Goal: Transaction & Acquisition: Purchase product/service

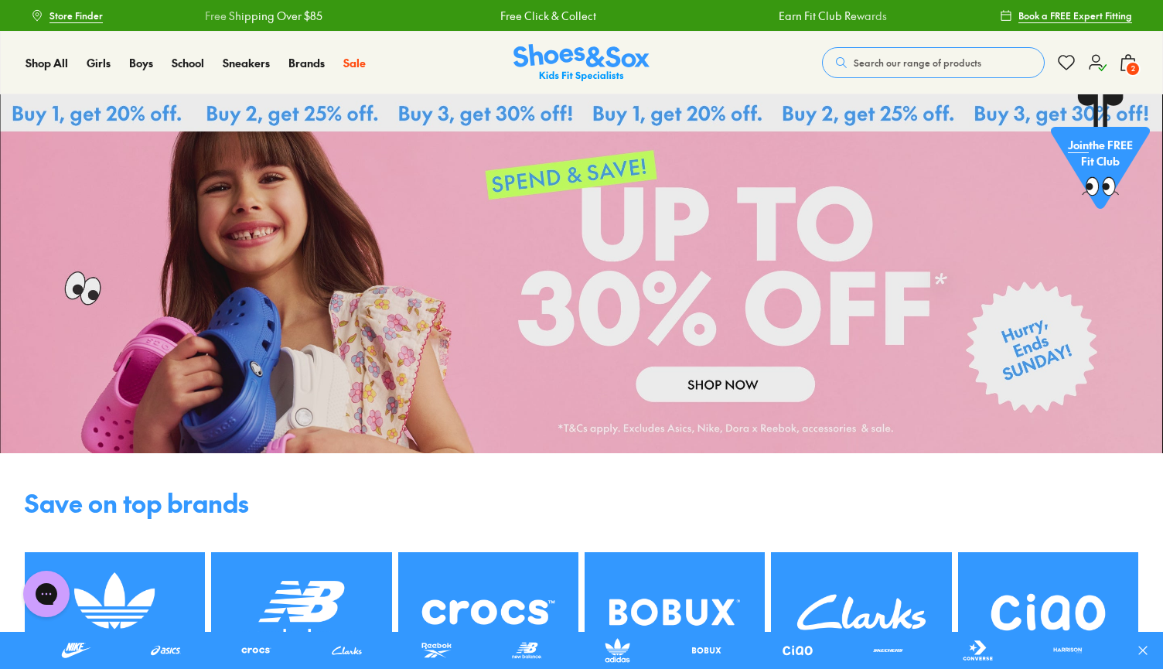
click at [1016, 62] on use at bounding box center [1128, 62] width 14 height 15
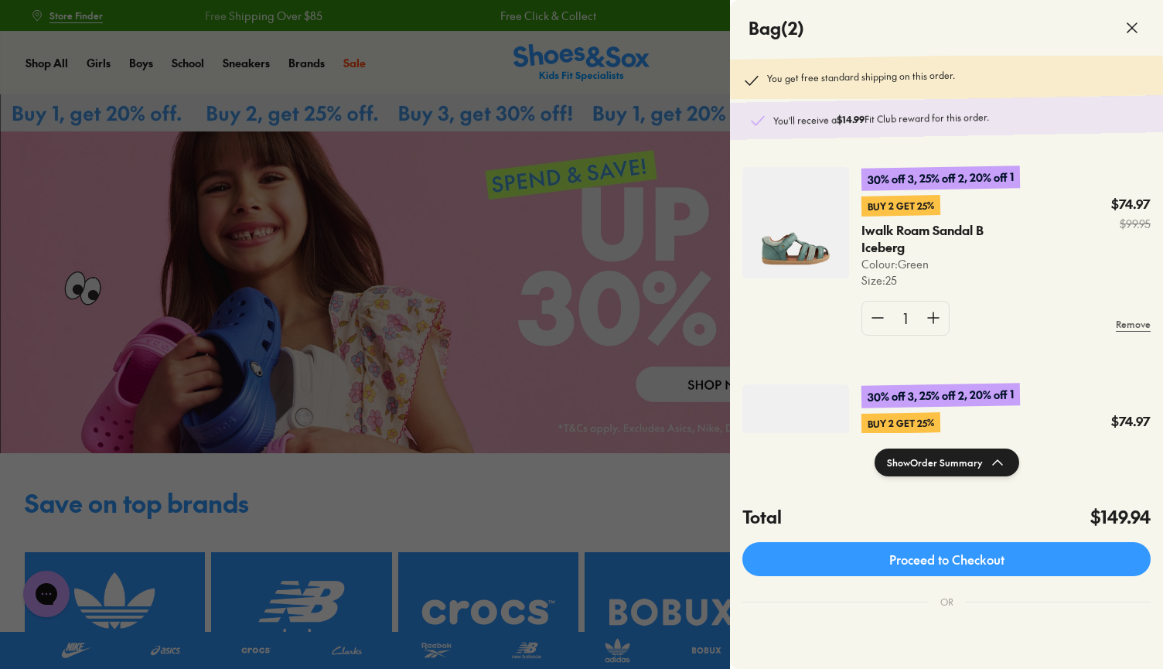
click at [818, 243] on img at bounding box center [795, 222] width 107 height 111
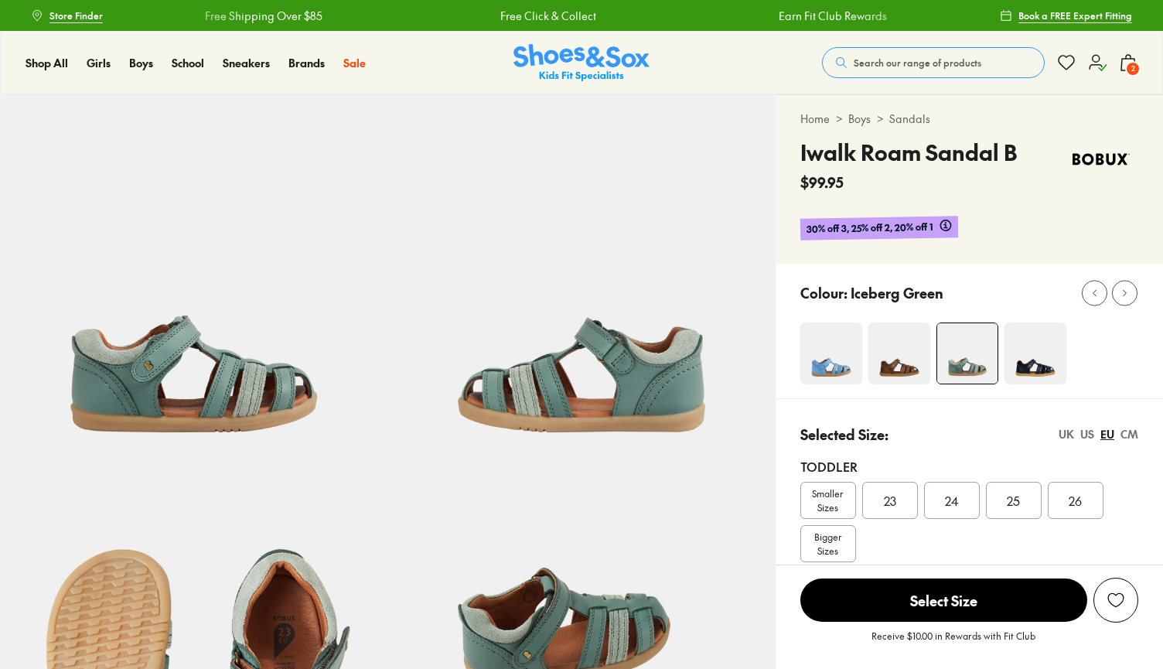
select select "*"
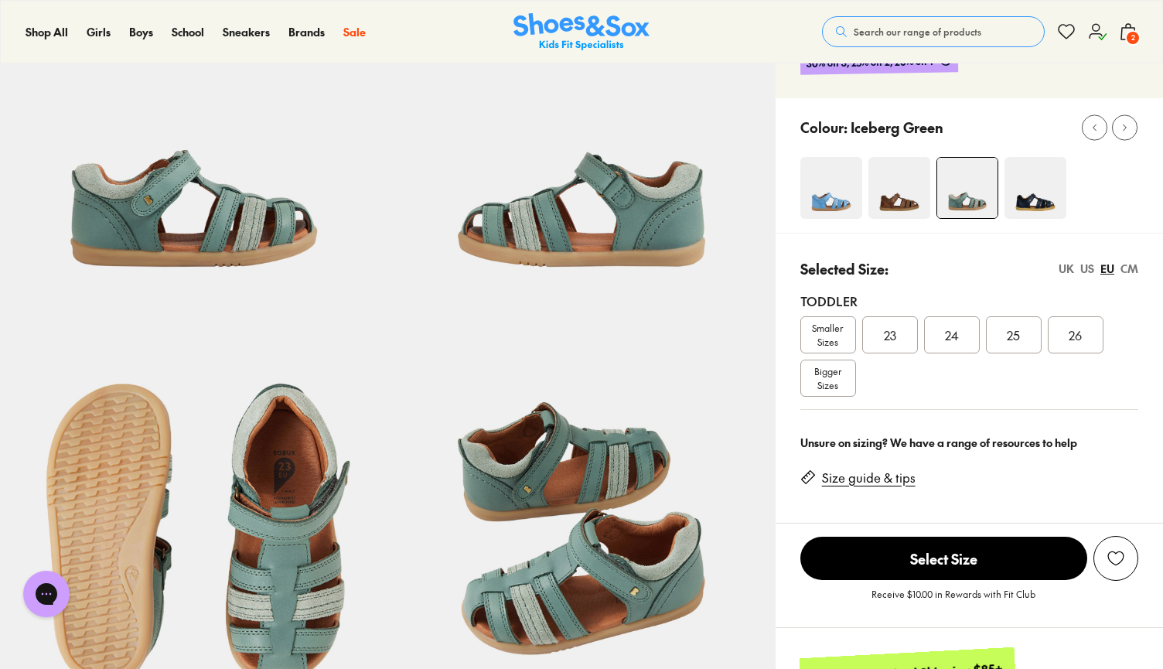
scroll to position [177, 0]
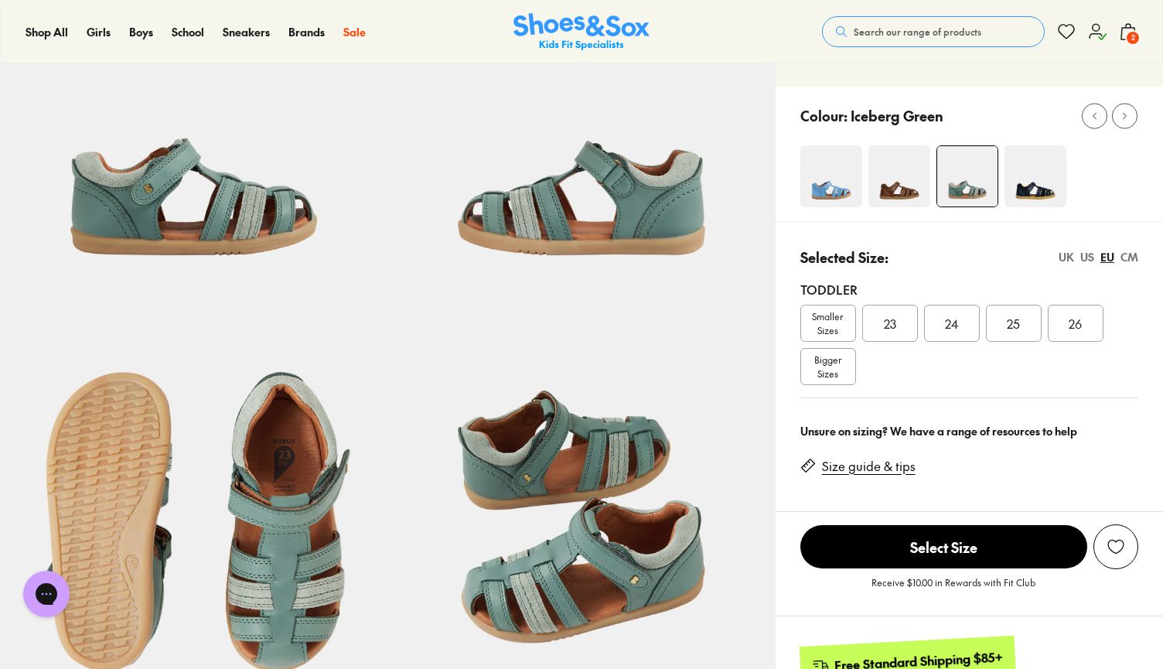
click at [871, 470] on link "Size guide & tips" at bounding box center [869, 466] width 94 height 17
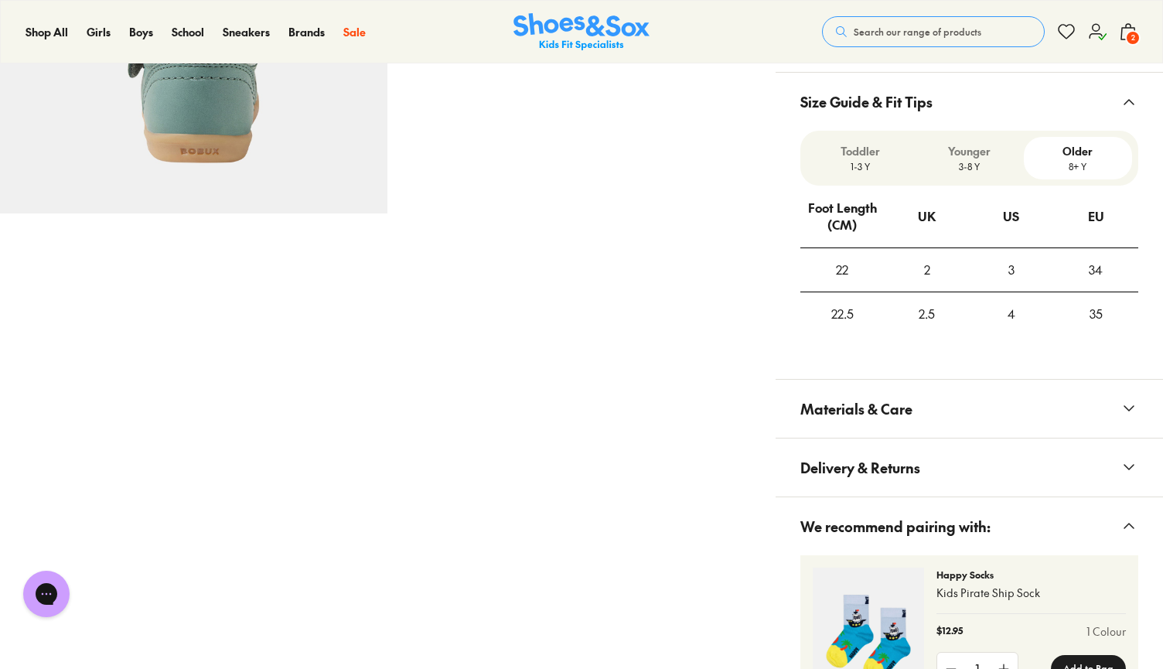
scroll to position [1042, 0]
click at [877, 165] on p "1-3 Y" at bounding box center [860, 168] width 96 height 14
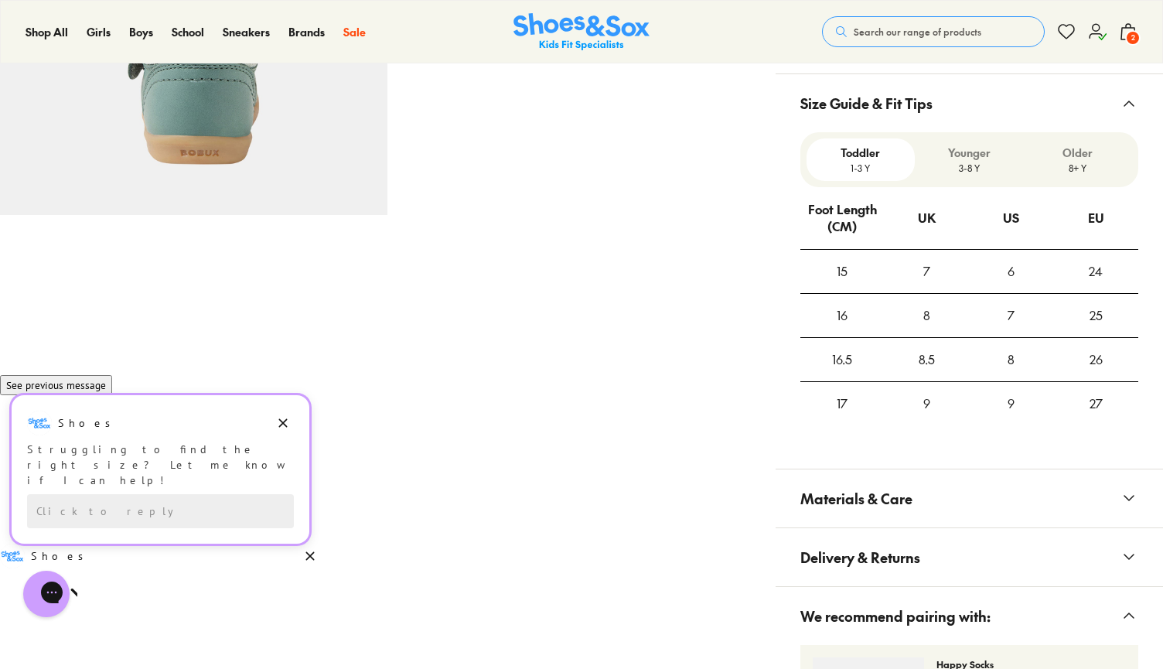
scroll to position [1003, 0]
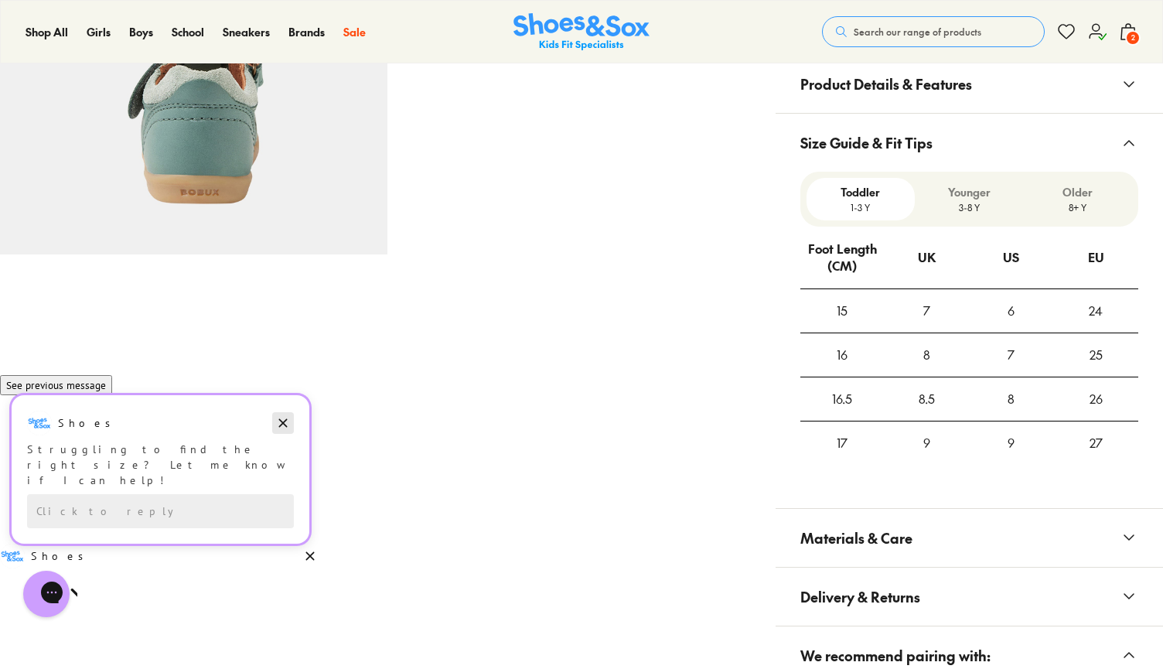
click at [286, 432] on icon "Dismiss campaign" at bounding box center [282, 423] width 15 height 19
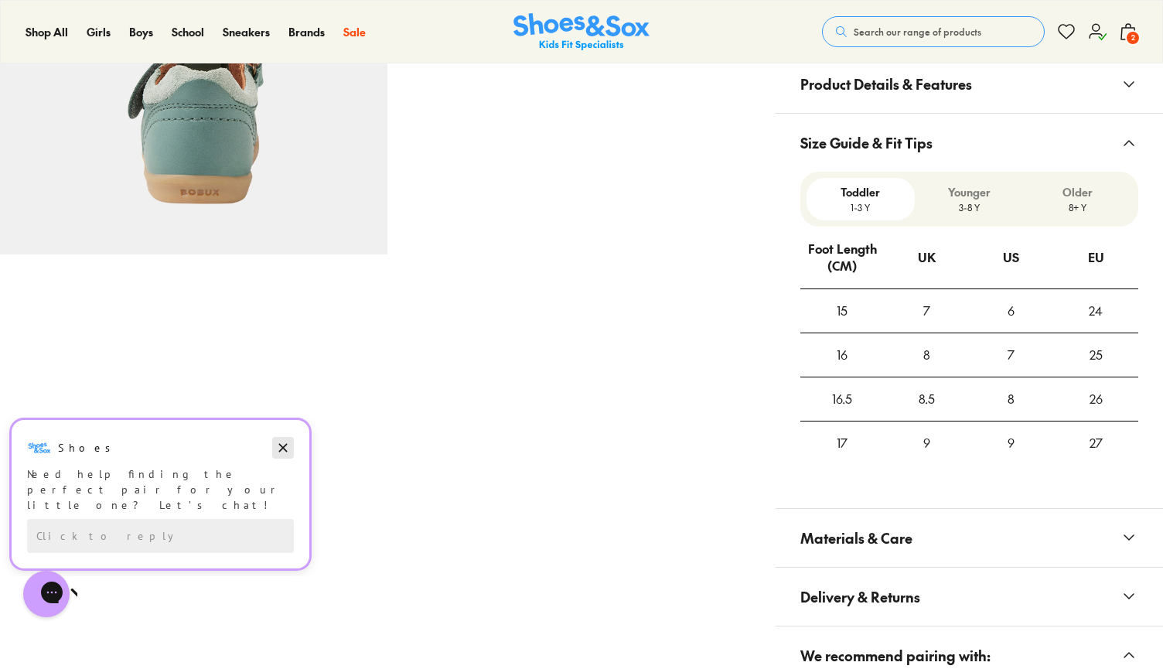
click at [283, 445] on icon "Dismiss campaign" at bounding box center [282, 447] width 15 height 19
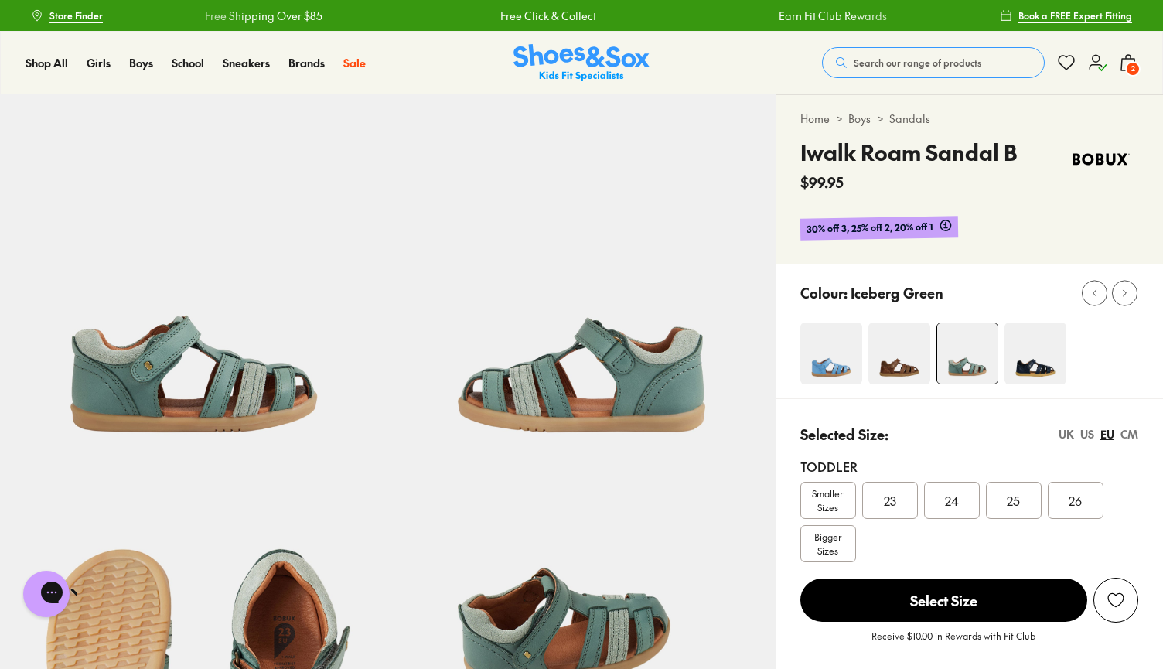
scroll to position [0, 0]
click at [1127, 68] on span "2" at bounding box center [1132, 68] width 15 height 15
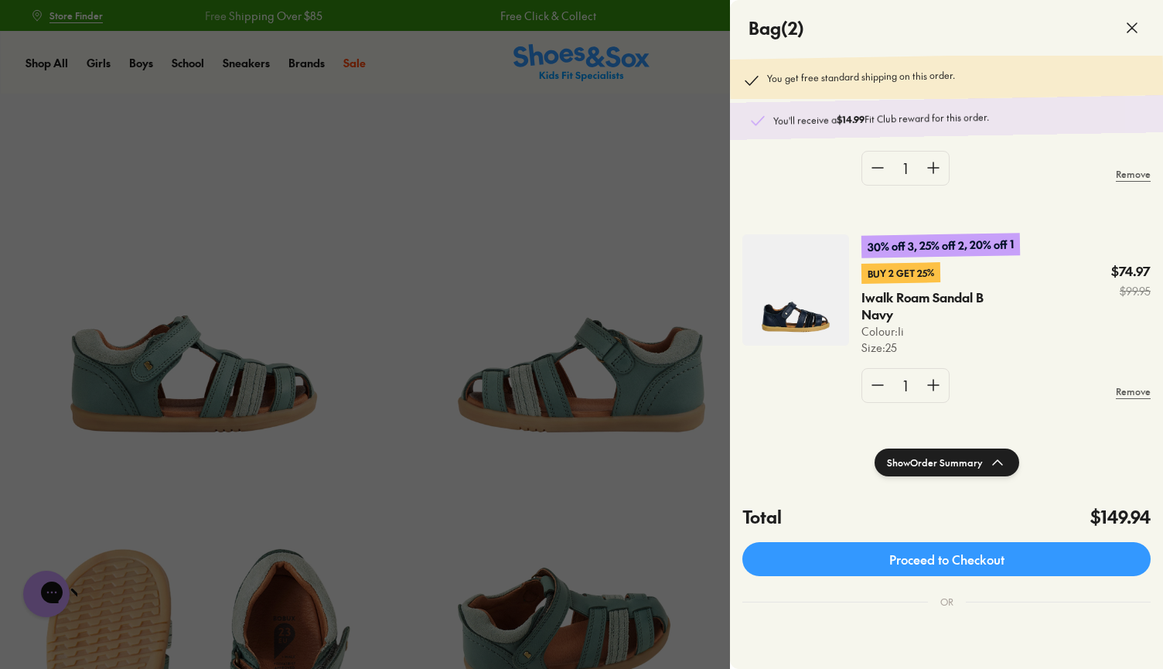
scroll to position [153, 0]
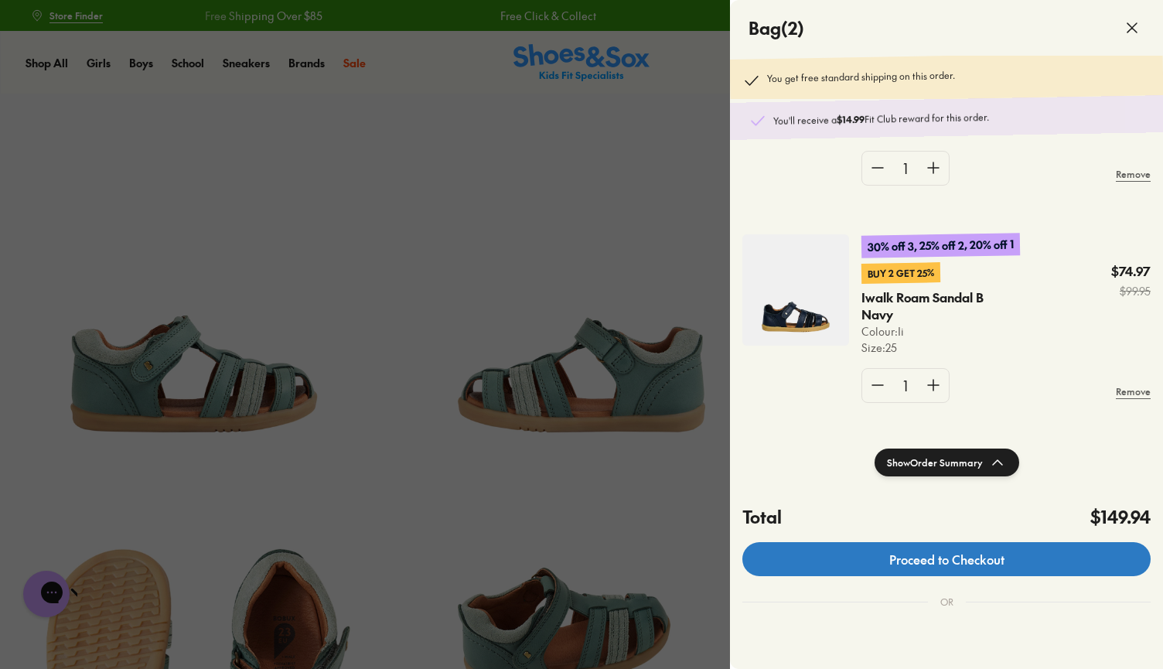
click at [999, 555] on link "Proceed to Checkout" at bounding box center [946, 559] width 408 height 34
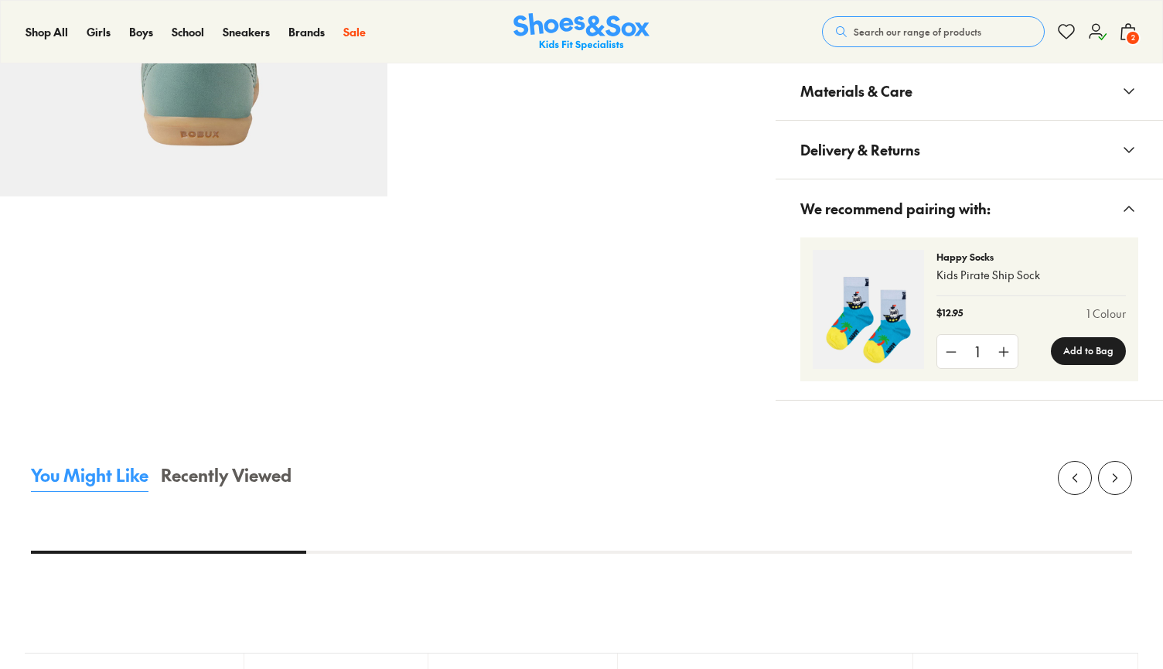
select select "*"
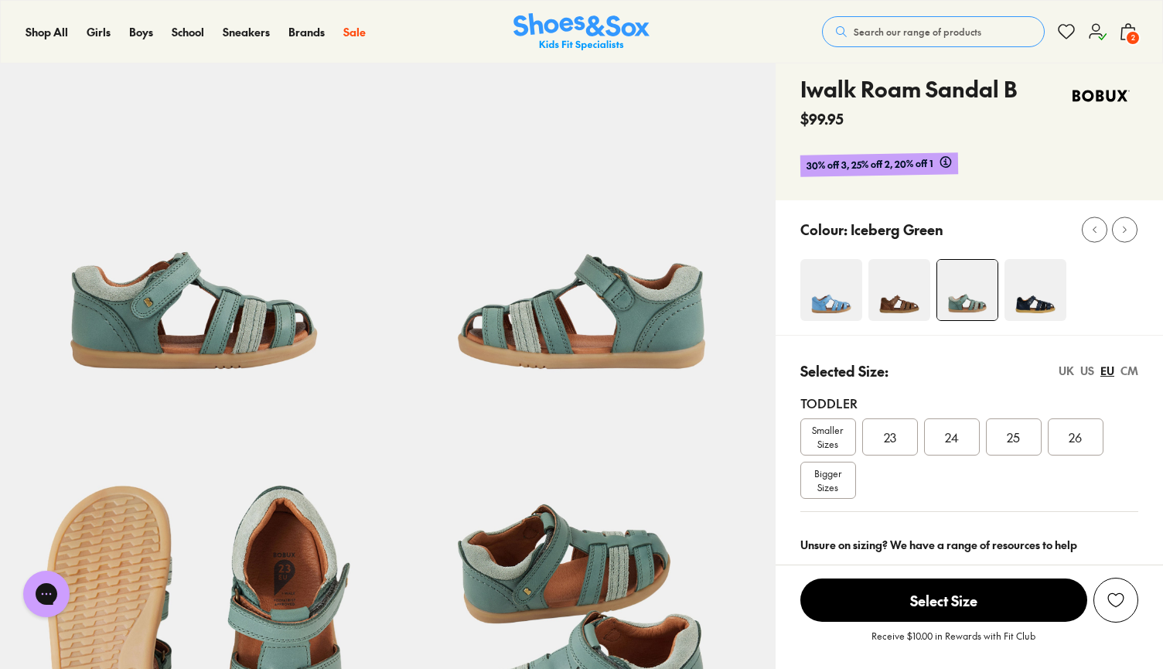
scroll to position [82, 0]
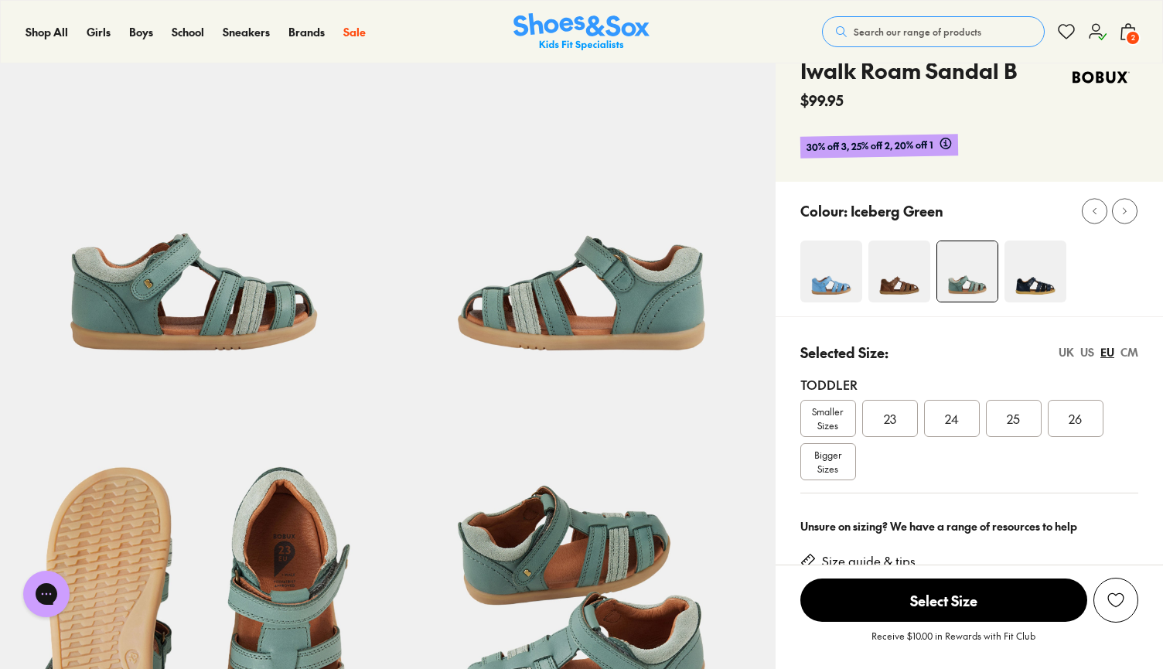
click at [1081, 349] on div "US" at bounding box center [1087, 352] width 14 height 16
click at [1092, 417] on div "09" at bounding box center [1075, 418] width 56 height 37
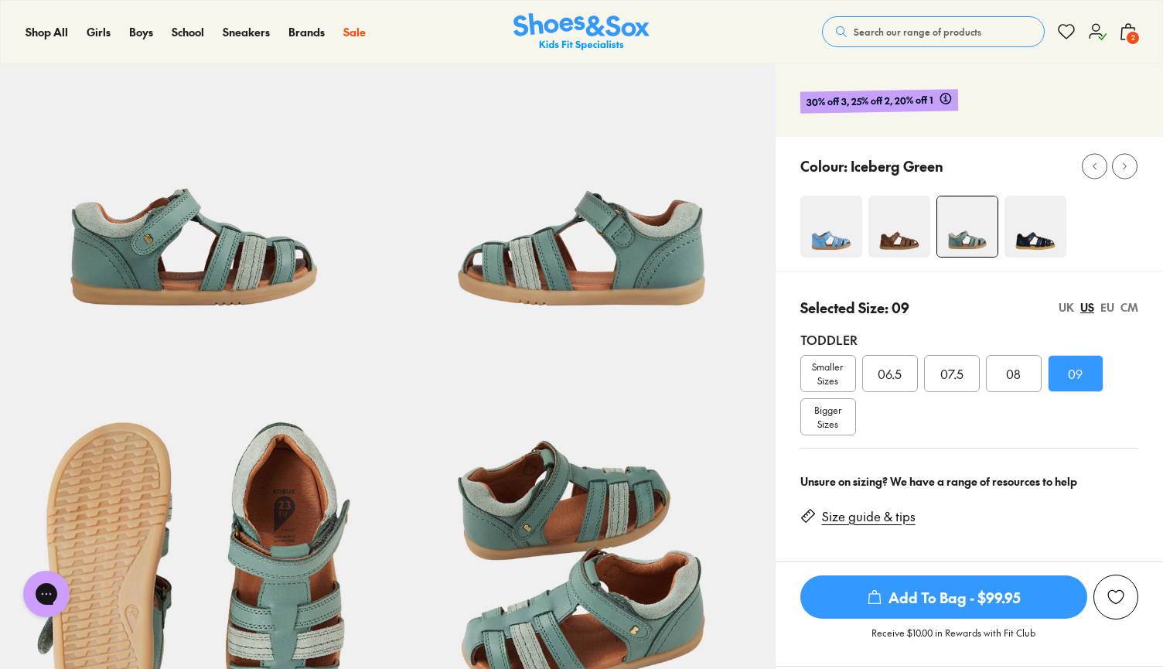
scroll to position [145, 0]
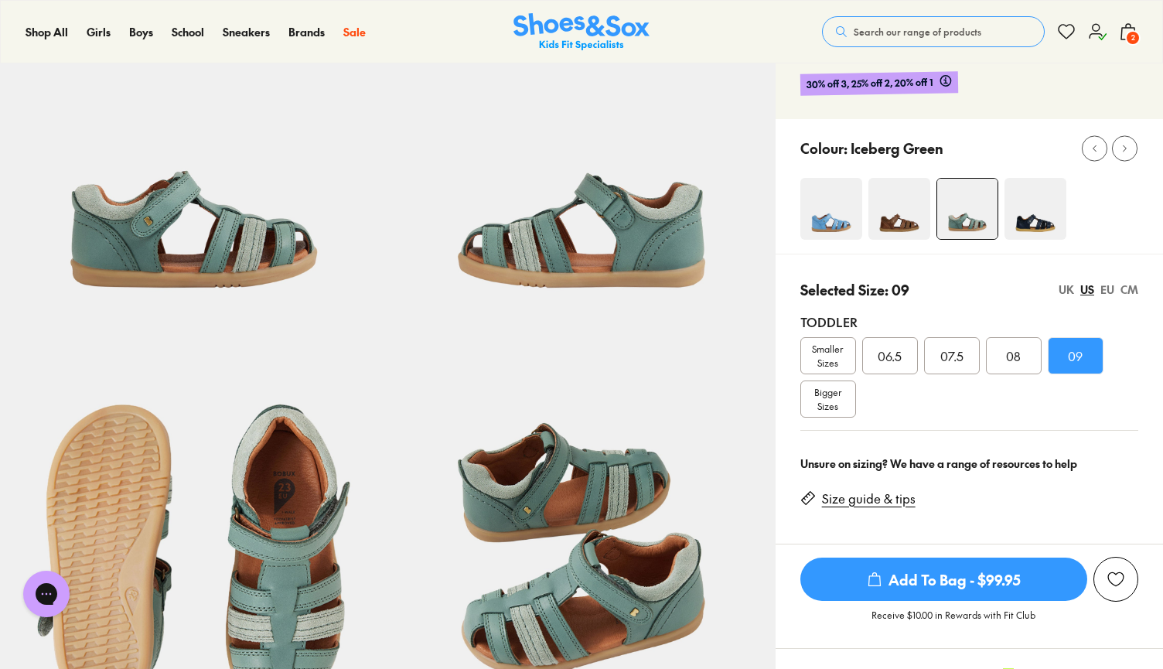
click at [1067, 291] on div "UK" at bounding box center [1065, 289] width 15 height 16
click at [1110, 290] on div "EU" at bounding box center [1107, 289] width 14 height 16
click at [1026, 349] on div "25" at bounding box center [1014, 355] width 56 height 37
click at [900, 495] on link "Size guide & tips" at bounding box center [869, 498] width 94 height 17
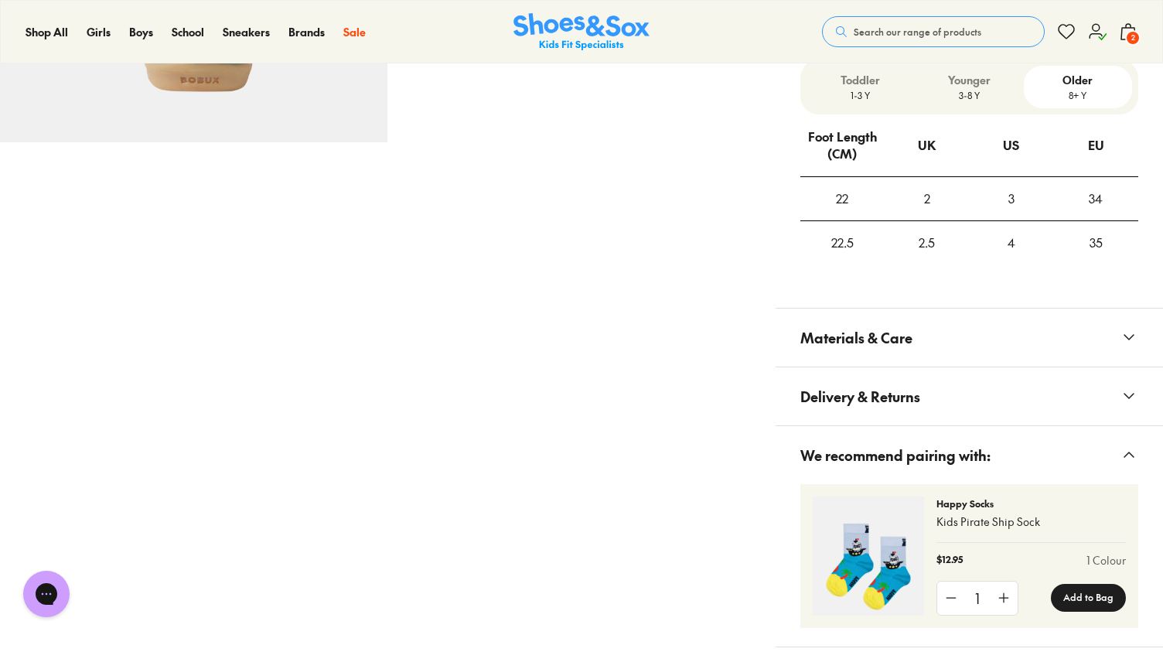
scroll to position [1057, 0]
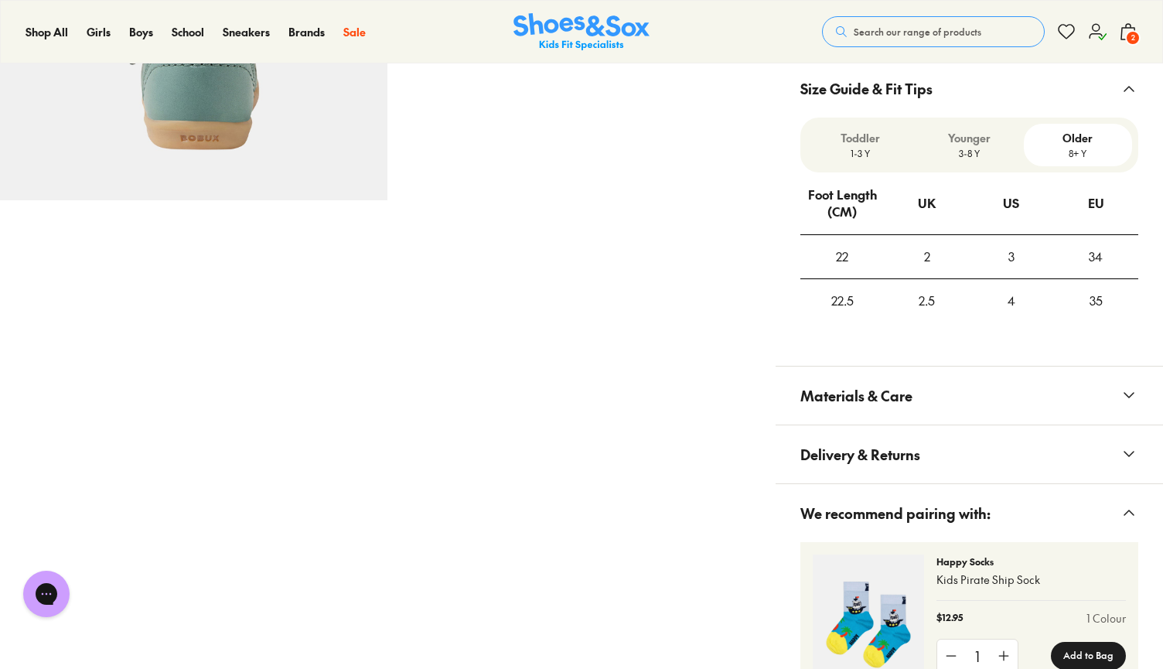
click at [846, 149] on p "1-3 Y" at bounding box center [860, 153] width 96 height 14
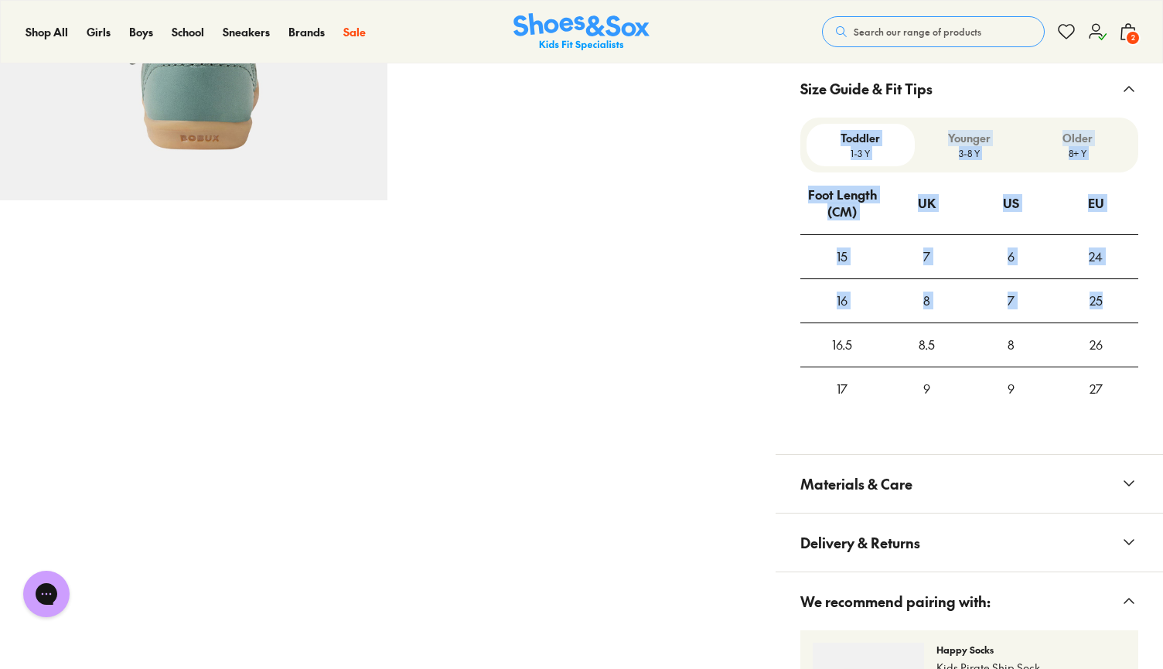
drag, startPoint x: 1117, startPoint y: 300, endPoint x: 781, endPoint y: 300, distance: 335.5
click at [781, 300] on div "Toddler 1-3 Y Younger 3-8 Y Older 8+ Y Foot Length (CM) UK US EU 15 7 6 24 16 8…" at bounding box center [968, 276] width 387 height 318
click at [818, 296] on div "16" at bounding box center [842, 301] width 83 height 42
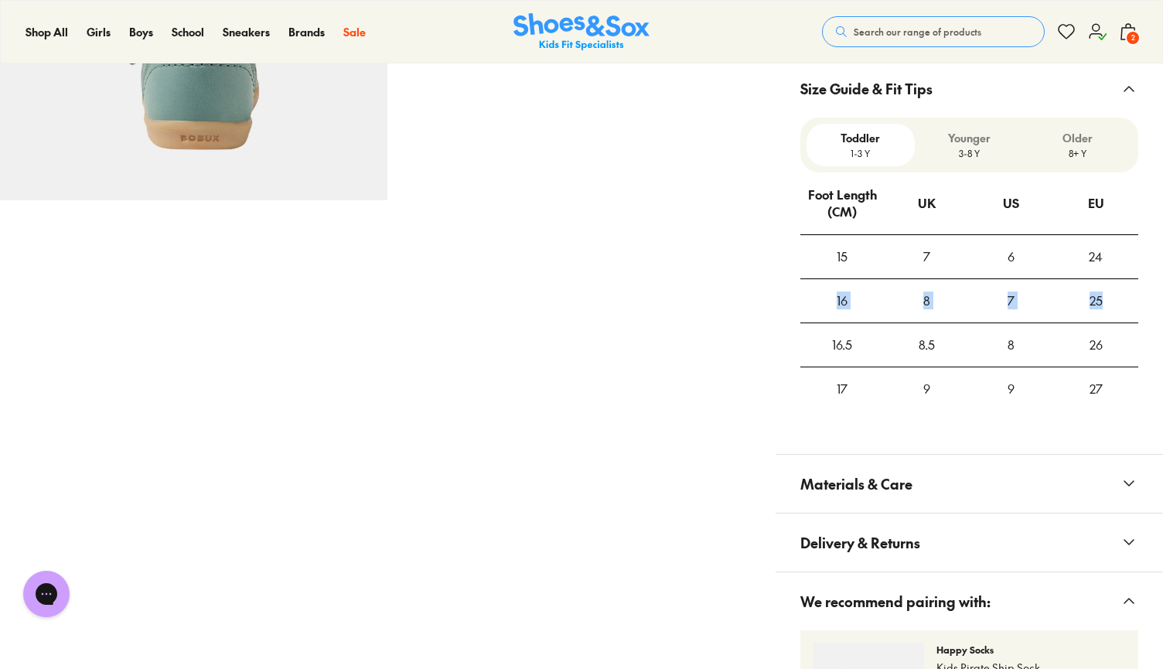
drag, startPoint x: 836, startPoint y: 294, endPoint x: 1100, endPoint y: 301, distance: 263.7
click at [1100, 301] on tr "16 8 7 25" at bounding box center [969, 301] width 338 height 44
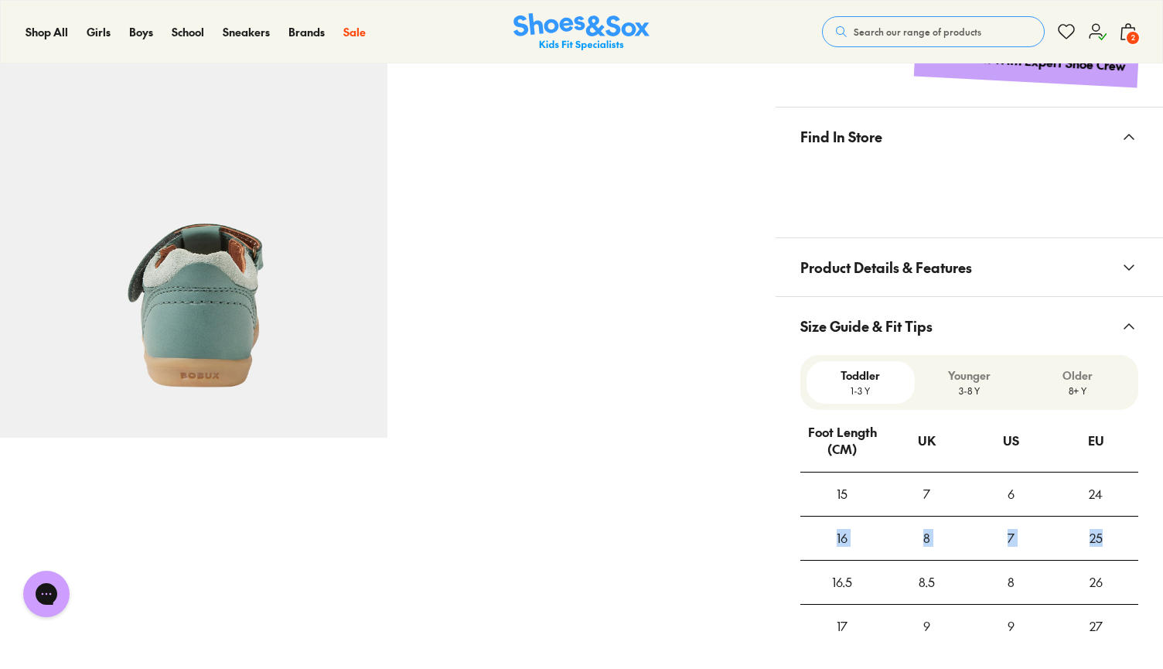
scroll to position [850, 0]
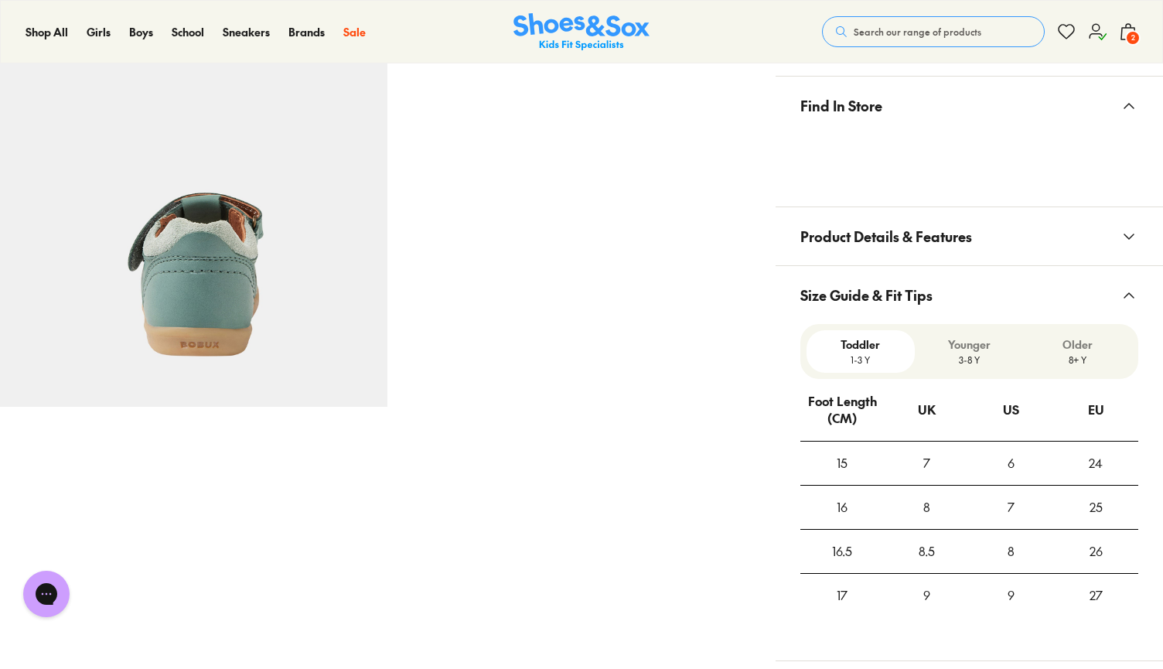
click at [837, 410] on div "Foot Length (CM)" at bounding box center [842, 409] width 81 height 59
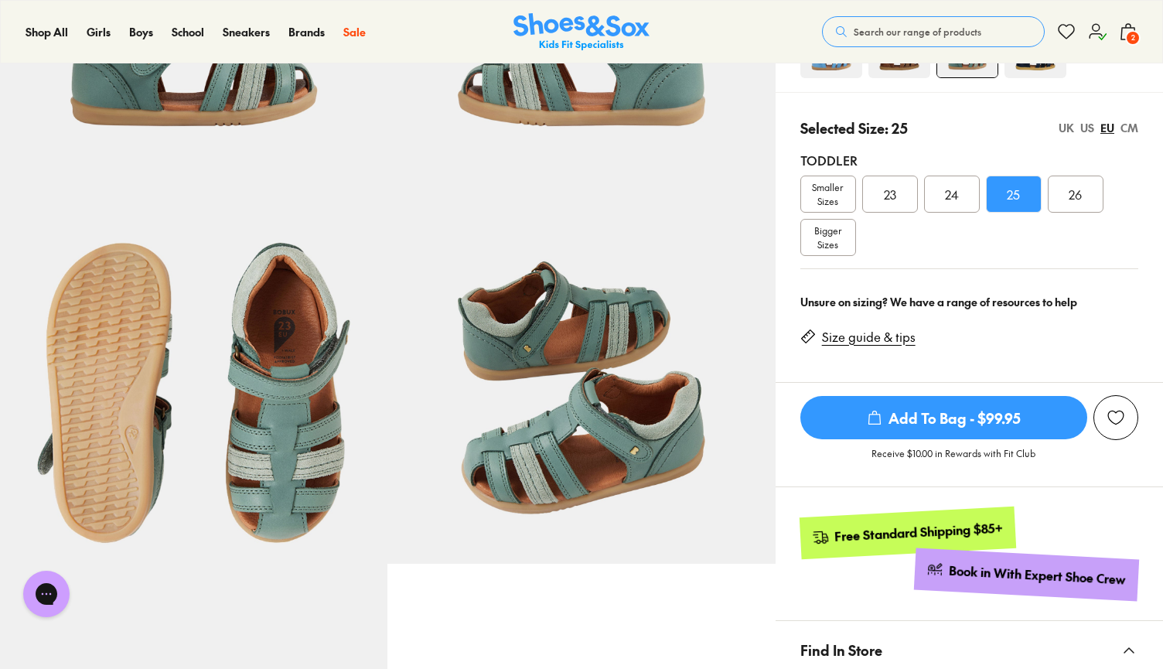
scroll to position [339, 0]
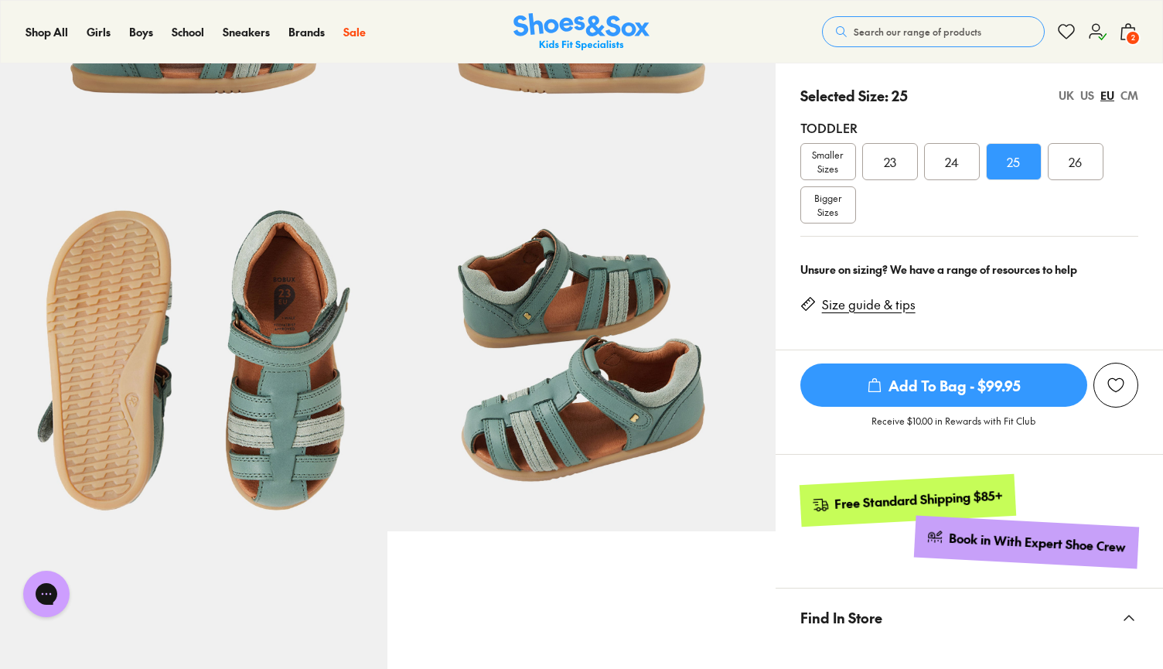
click at [1133, 103] on div "Selected Size: 25 UK US EU CM" at bounding box center [969, 95] width 338 height 21
click at [1128, 92] on div "CM" at bounding box center [1129, 95] width 18 height 16
click at [1079, 154] on span "16" at bounding box center [1075, 161] width 11 height 19
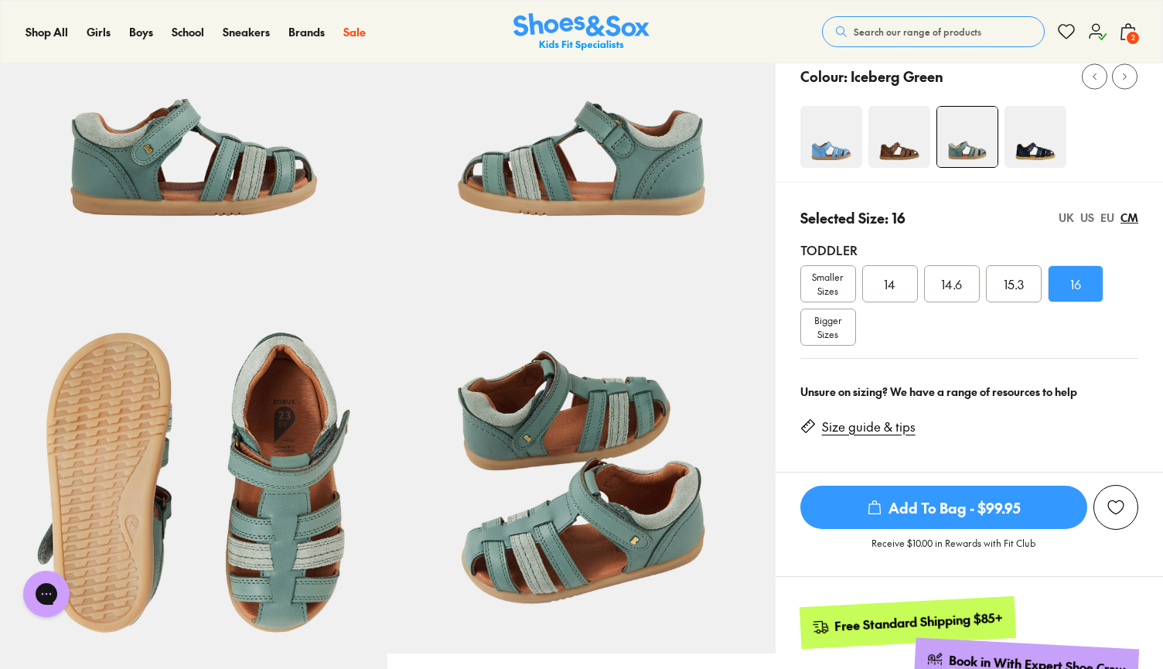
scroll to position [198, 0]
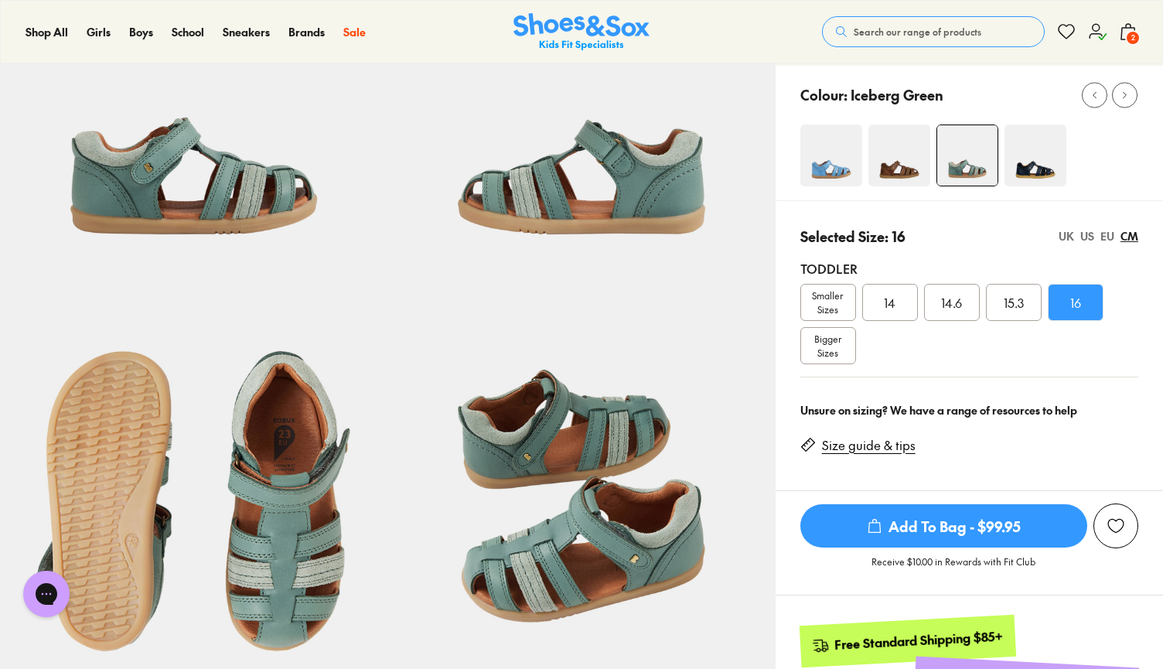
click at [1102, 234] on div "EU" at bounding box center [1107, 236] width 14 height 16
click at [1128, 237] on div "CM" at bounding box center [1129, 236] width 18 height 16
click at [847, 338] on div "Bigger Sizes" at bounding box center [828, 345] width 56 height 37
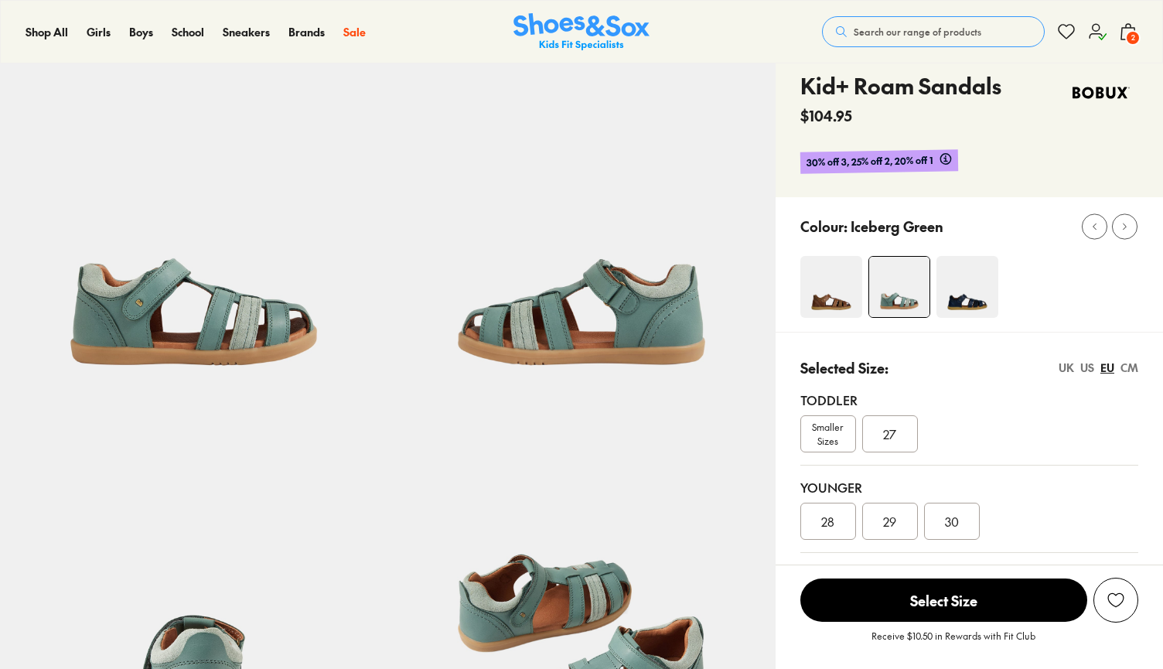
select select "*"
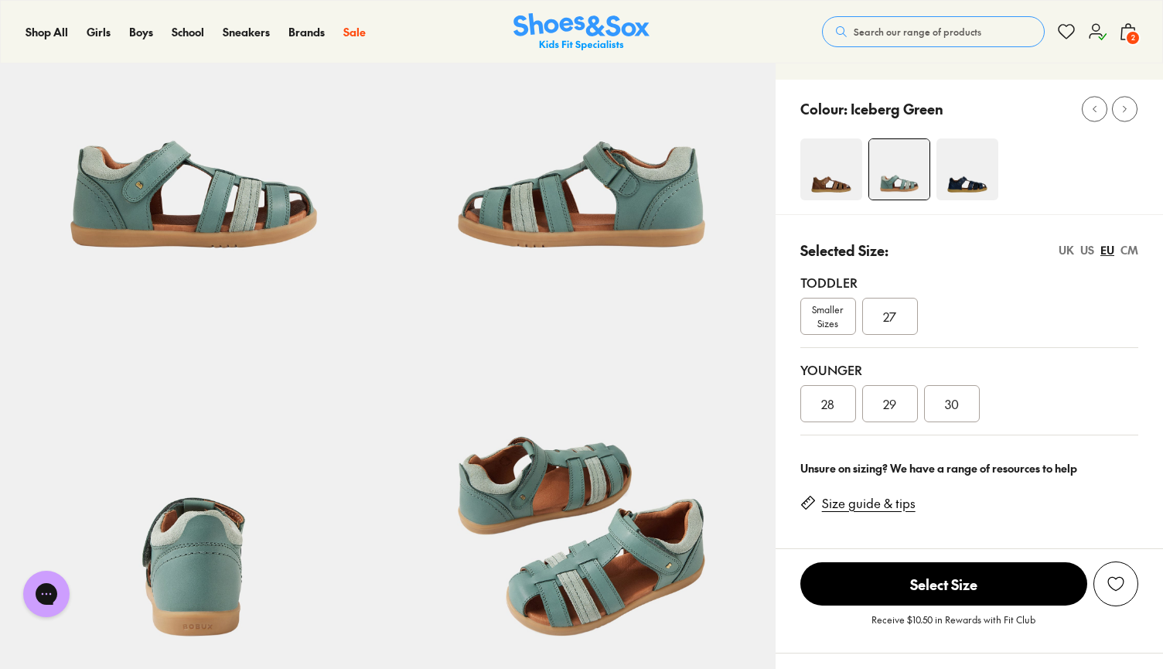
click at [1128, 256] on div "CM" at bounding box center [1129, 250] width 18 height 16
click at [828, 321] on span "Smaller Sizes" at bounding box center [828, 316] width 54 height 28
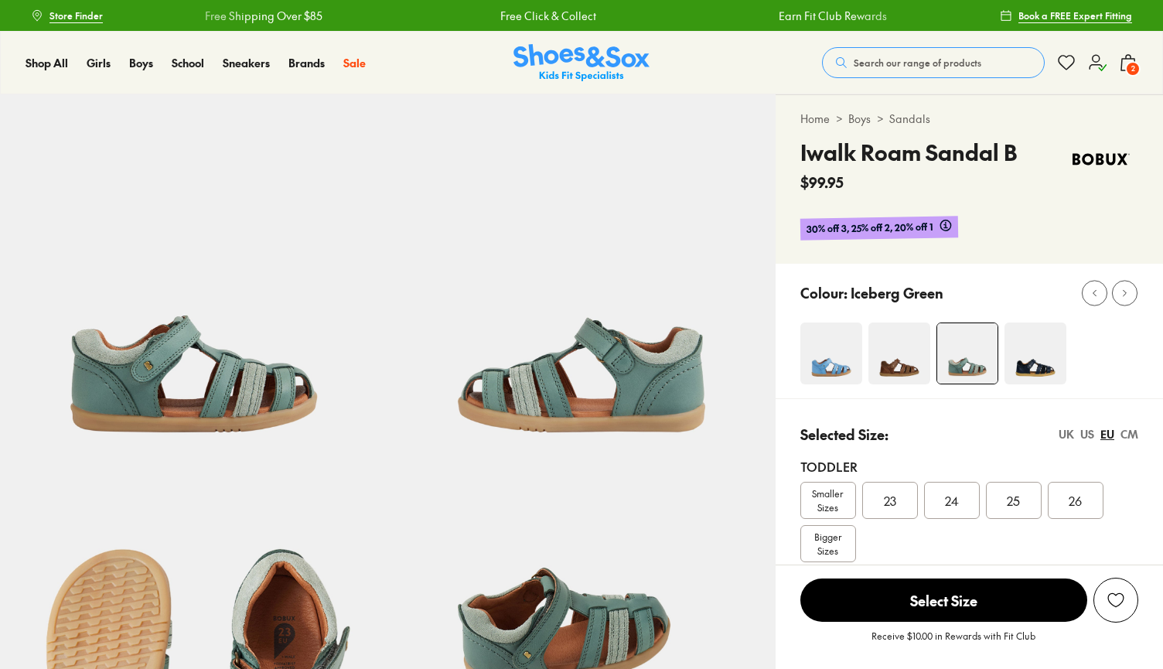
select select "*"
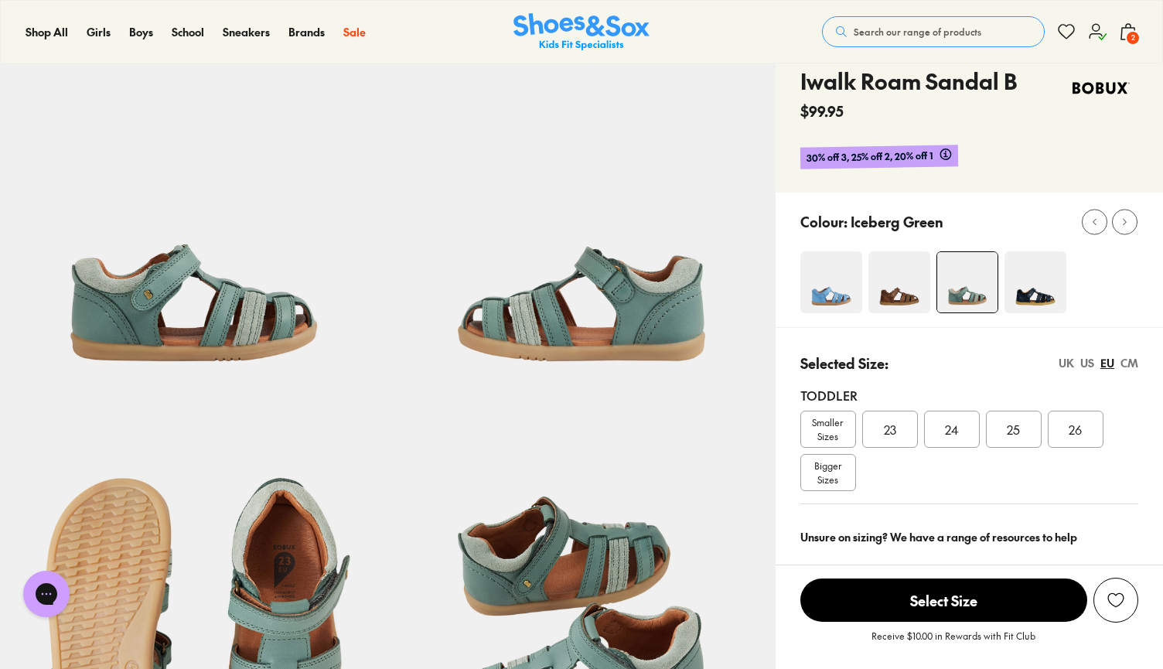
click at [1121, 369] on div "CM" at bounding box center [1129, 363] width 18 height 16
click at [1073, 430] on span "16" at bounding box center [1075, 429] width 11 height 19
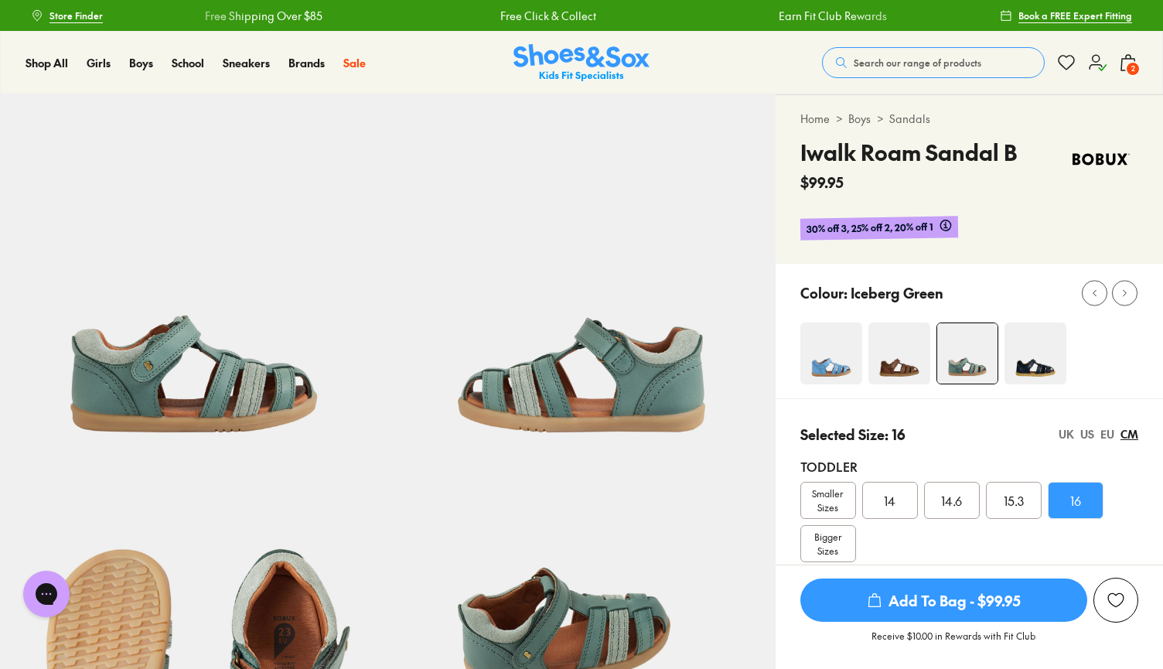
click at [1129, 69] on span "2" at bounding box center [1132, 68] width 15 height 15
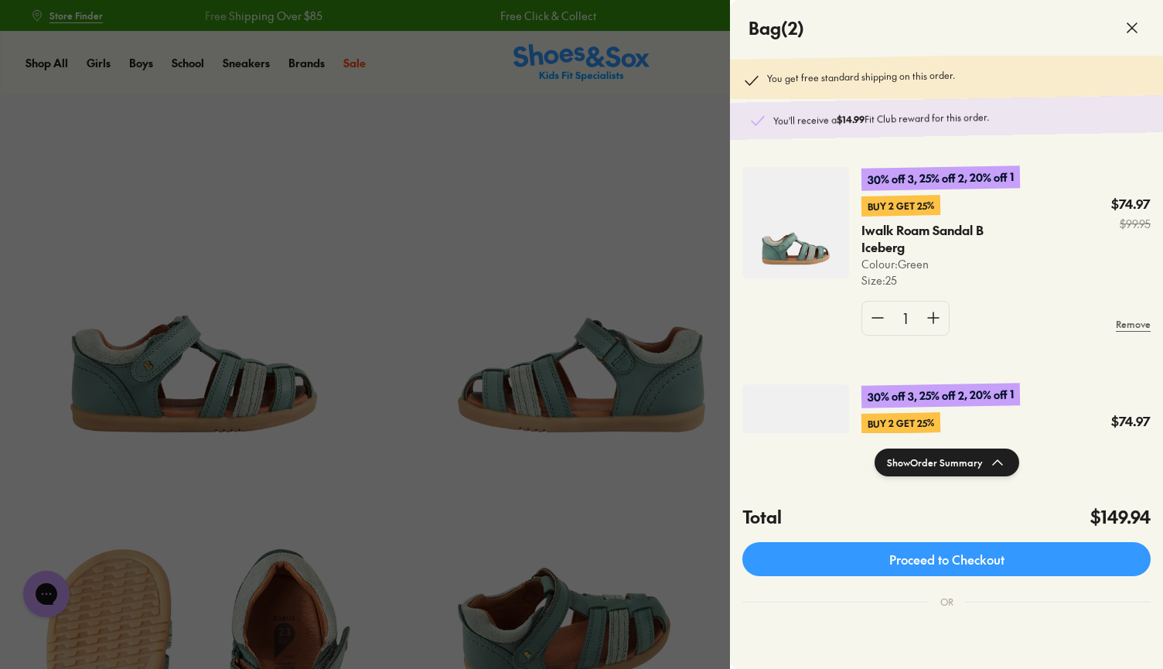
click at [680, 266] on div at bounding box center [581, 334] width 1163 height 669
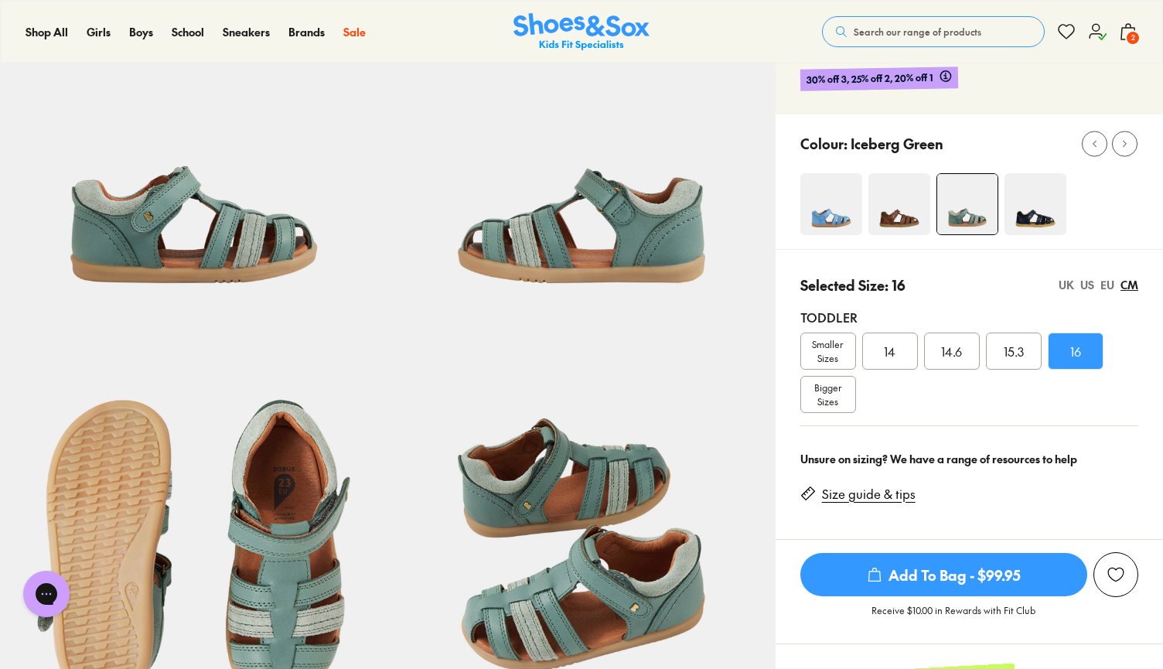
scroll to position [164, 0]
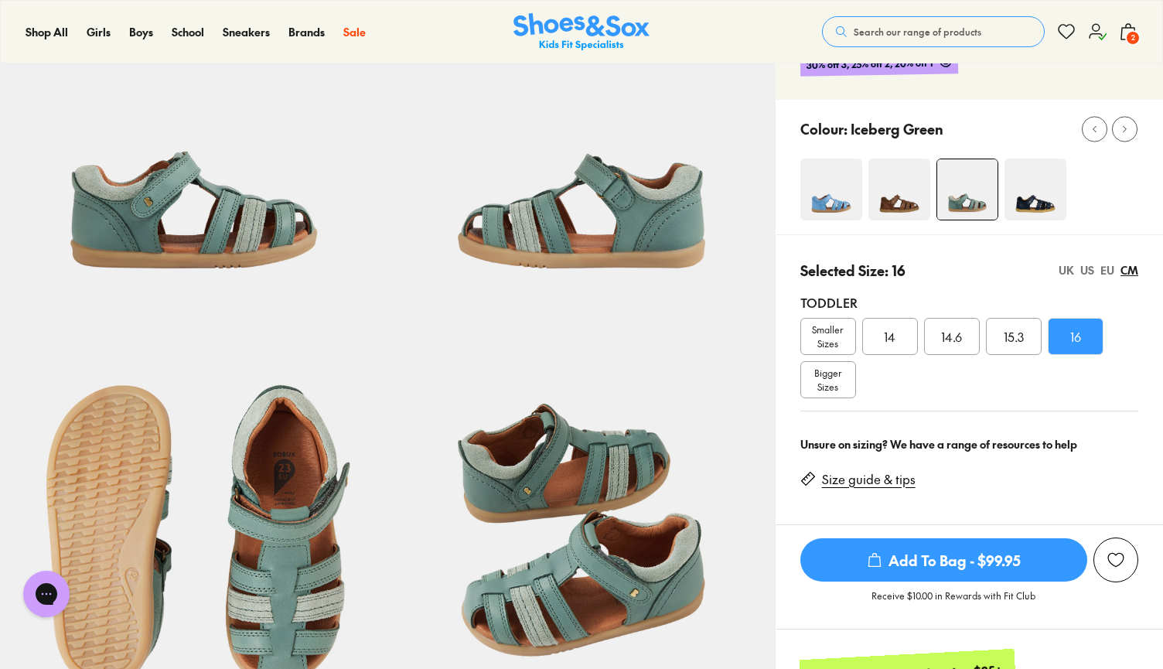
click at [1111, 273] on div "EU" at bounding box center [1107, 270] width 14 height 16
click at [1129, 274] on div "CM" at bounding box center [1129, 270] width 18 height 16
click at [1028, 342] on div "15.3" at bounding box center [1014, 336] width 56 height 37
click at [1109, 272] on div "EU" at bounding box center [1107, 270] width 14 height 16
click at [1088, 272] on div "US" at bounding box center [1087, 270] width 14 height 16
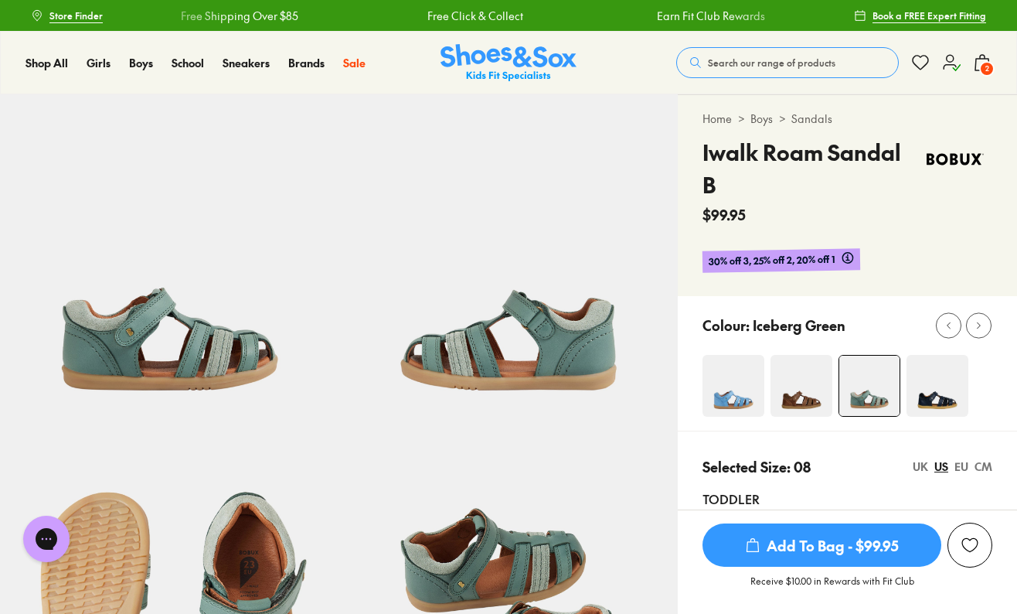
click at [986, 64] on span "2" at bounding box center [986, 68] width 15 height 15
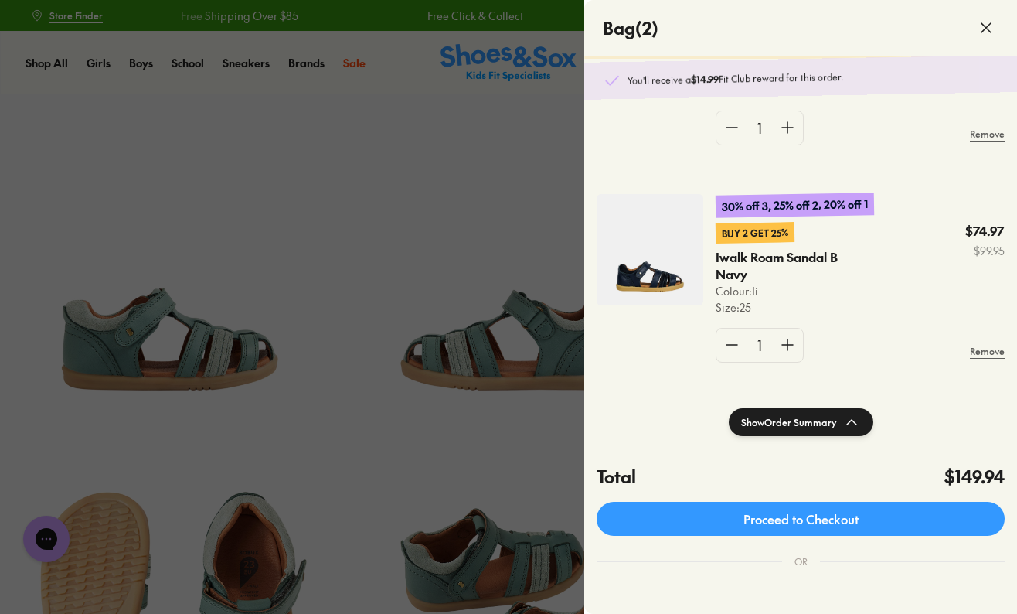
scroll to position [58, 0]
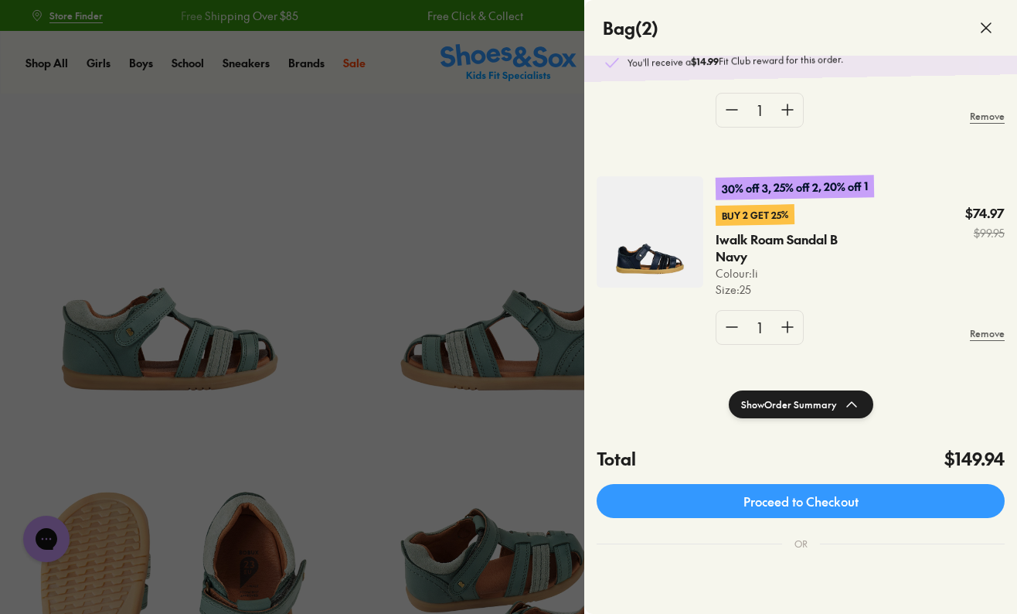
click at [449, 208] on div at bounding box center [508, 307] width 1017 height 614
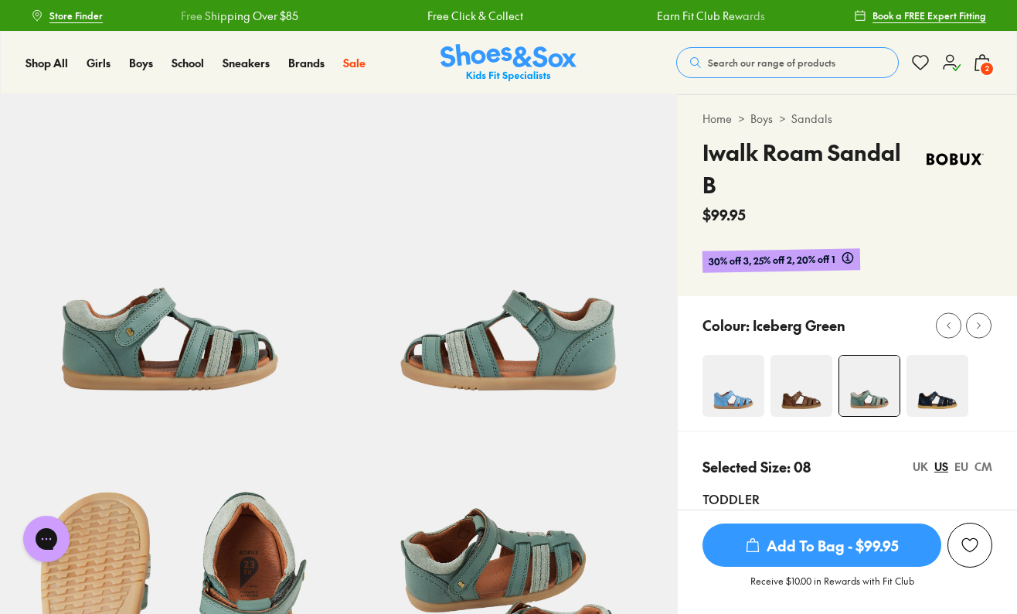
click at [987, 70] on span "2" at bounding box center [986, 68] width 15 height 15
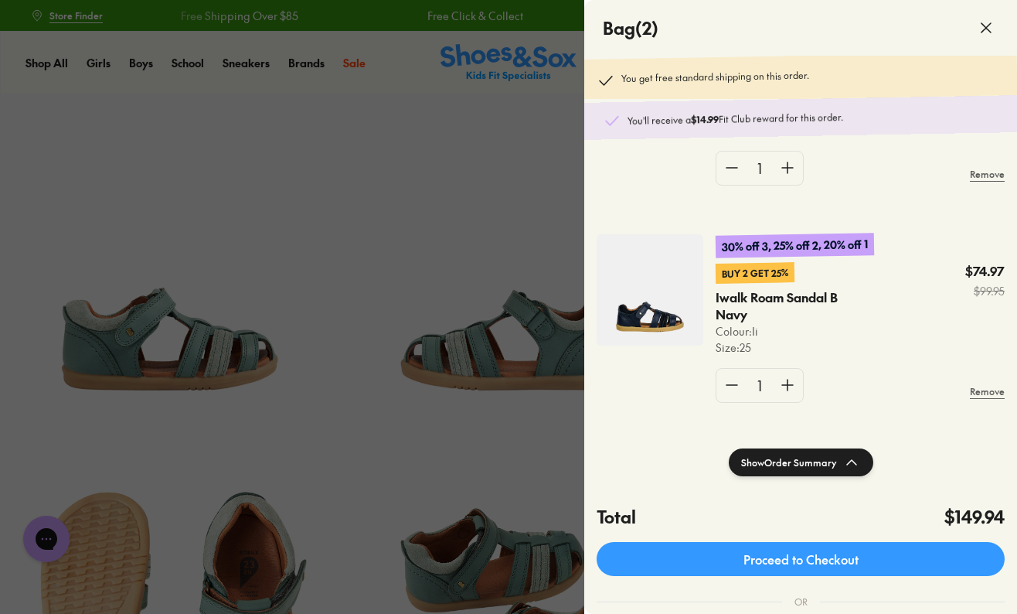
scroll to position [0, 0]
click at [496, 221] on div at bounding box center [508, 307] width 1017 height 614
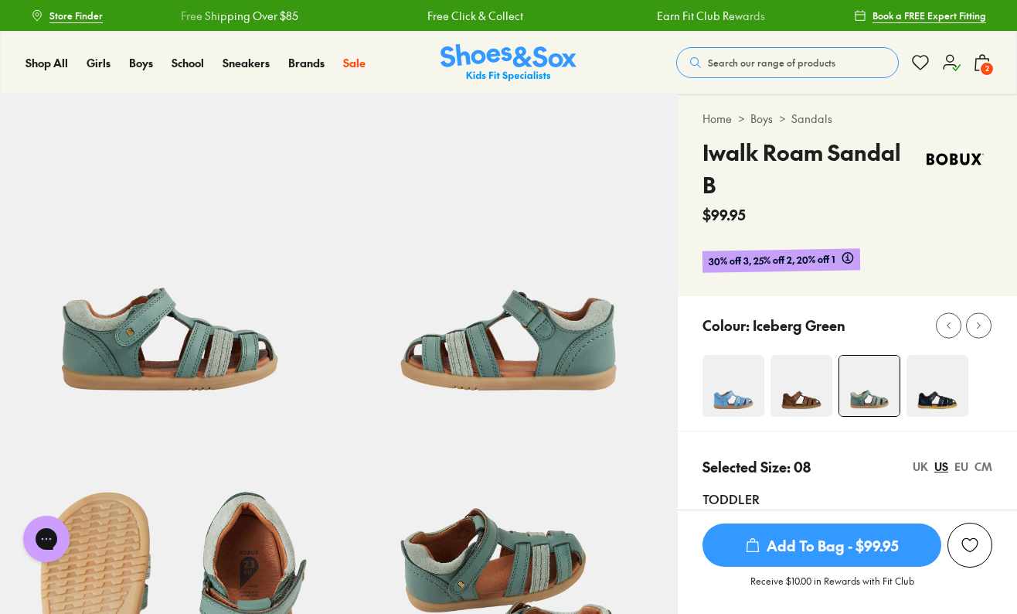
click at [807, 381] on img at bounding box center [802, 386] width 62 height 62
click at [979, 60] on icon at bounding box center [982, 62] width 19 height 19
